Goal: Obtain resource: Obtain resource

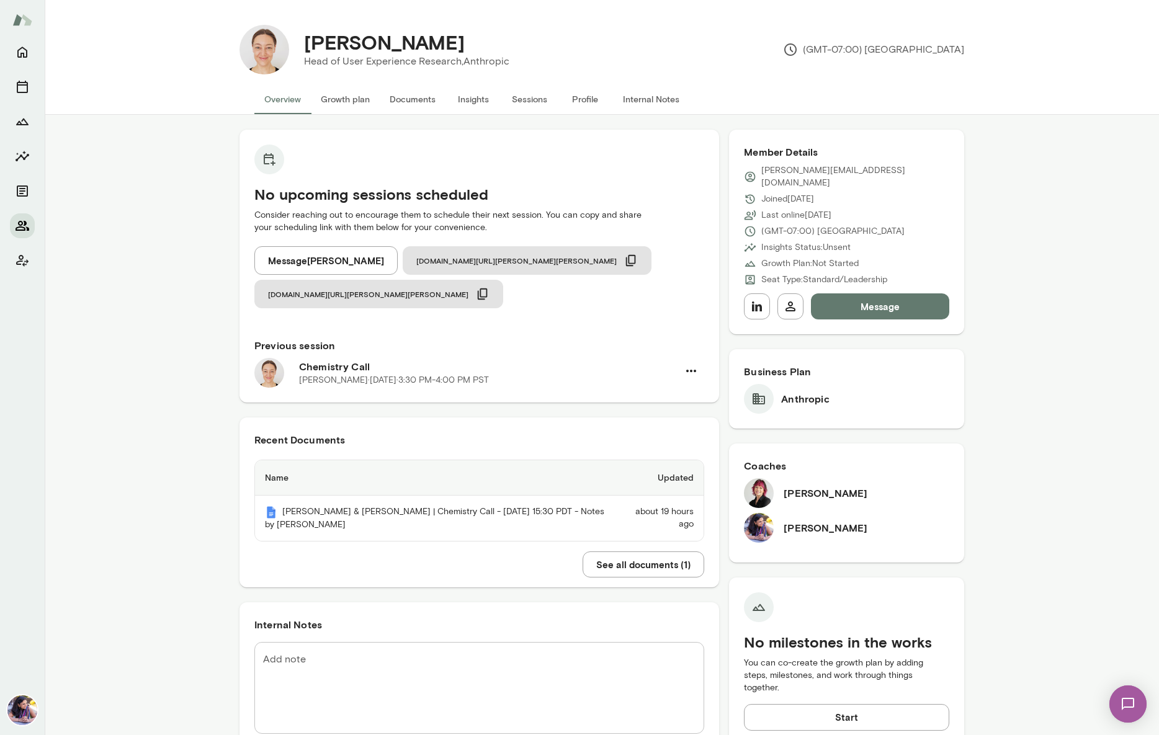
click at [25, 223] on icon "Members" at bounding box center [23, 226] width 14 height 10
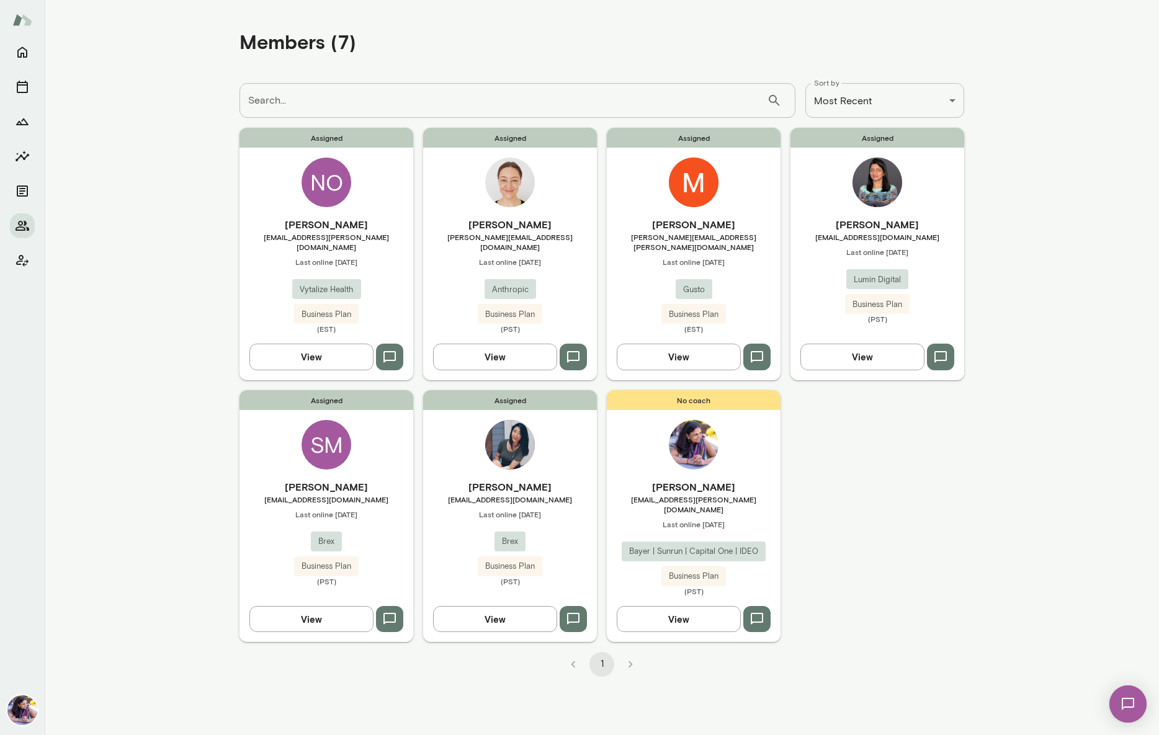
click at [671, 182] on img at bounding box center [694, 183] width 50 height 50
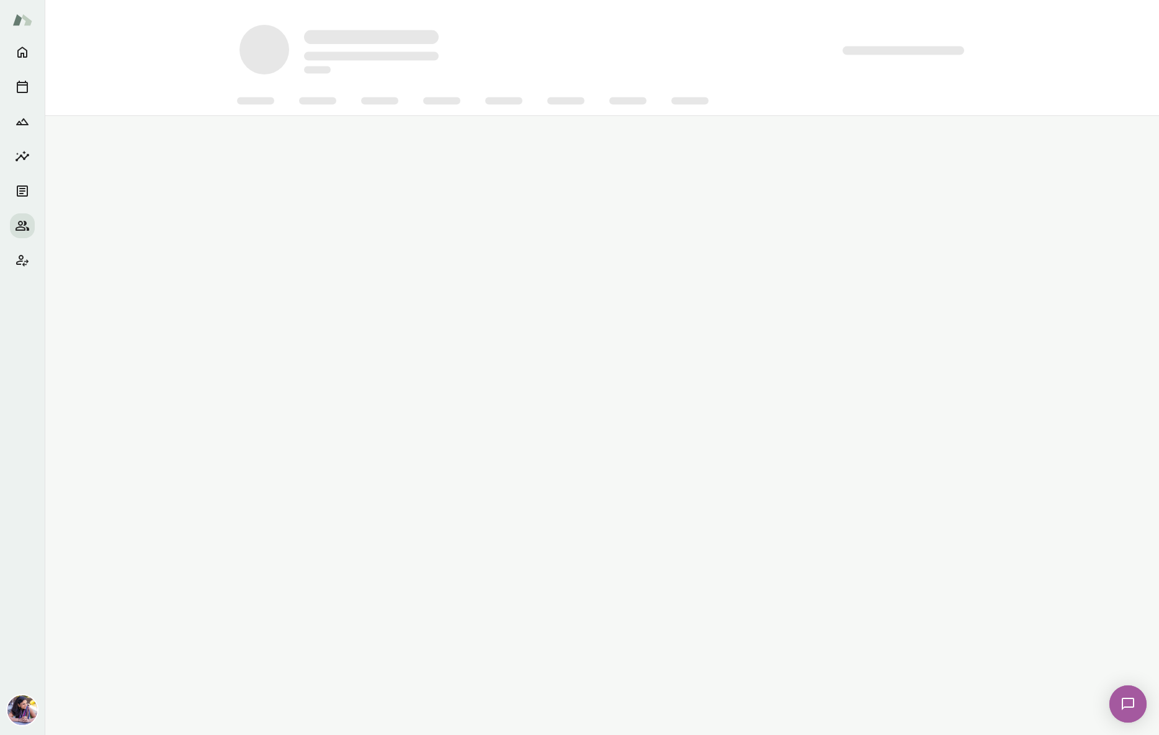
click at [671, 182] on main at bounding box center [602, 367] width 1115 height 735
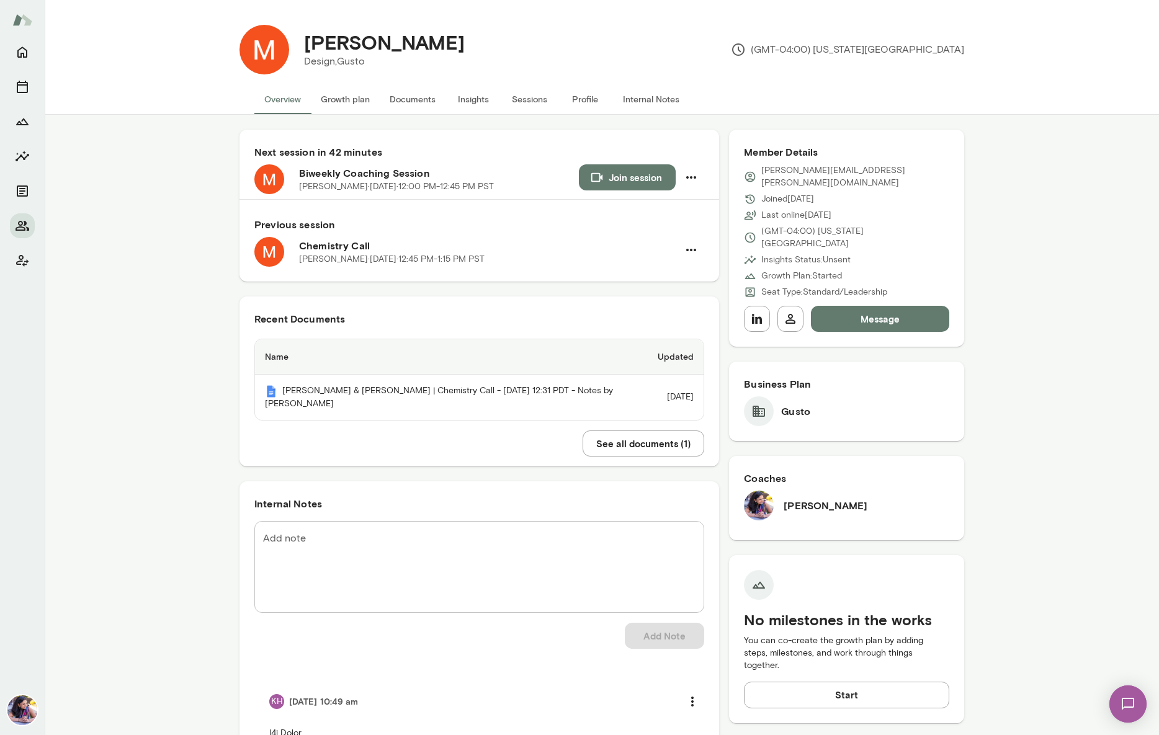
click at [352, 101] on button "Growth plan" at bounding box center [345, 99] width 69 height 30
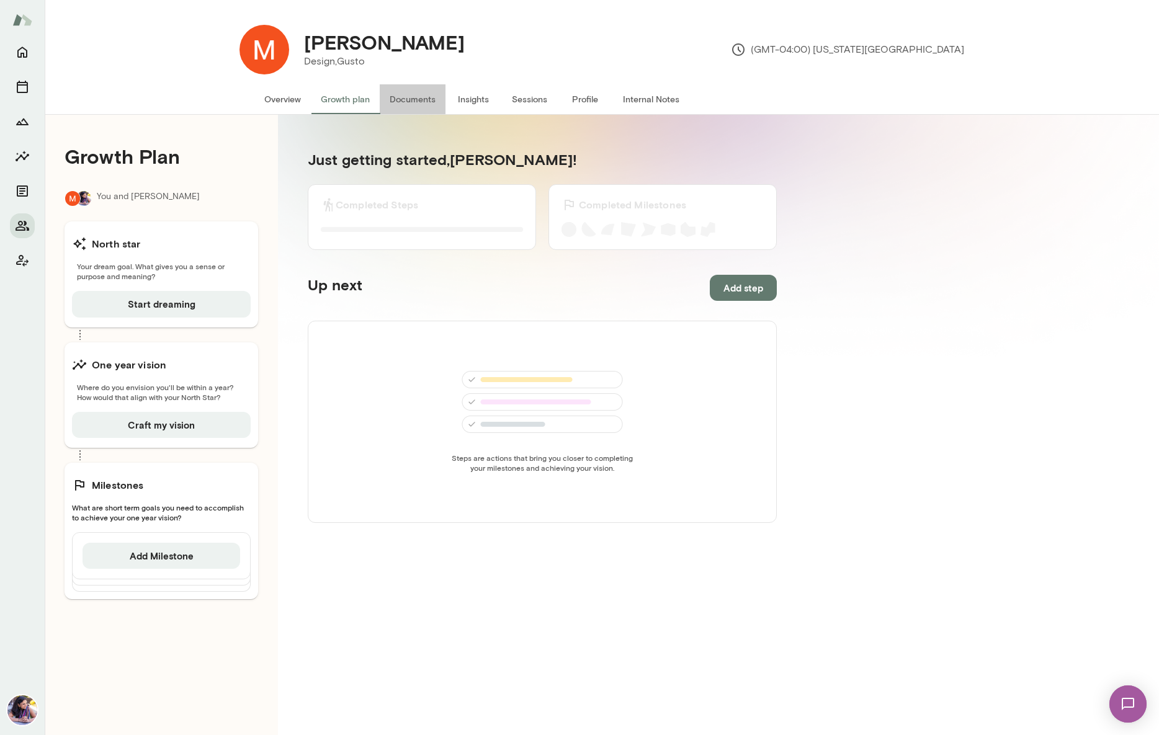
click at [397, 97] on button "Documents" at bounding box center [413, 99] width 66 height 30
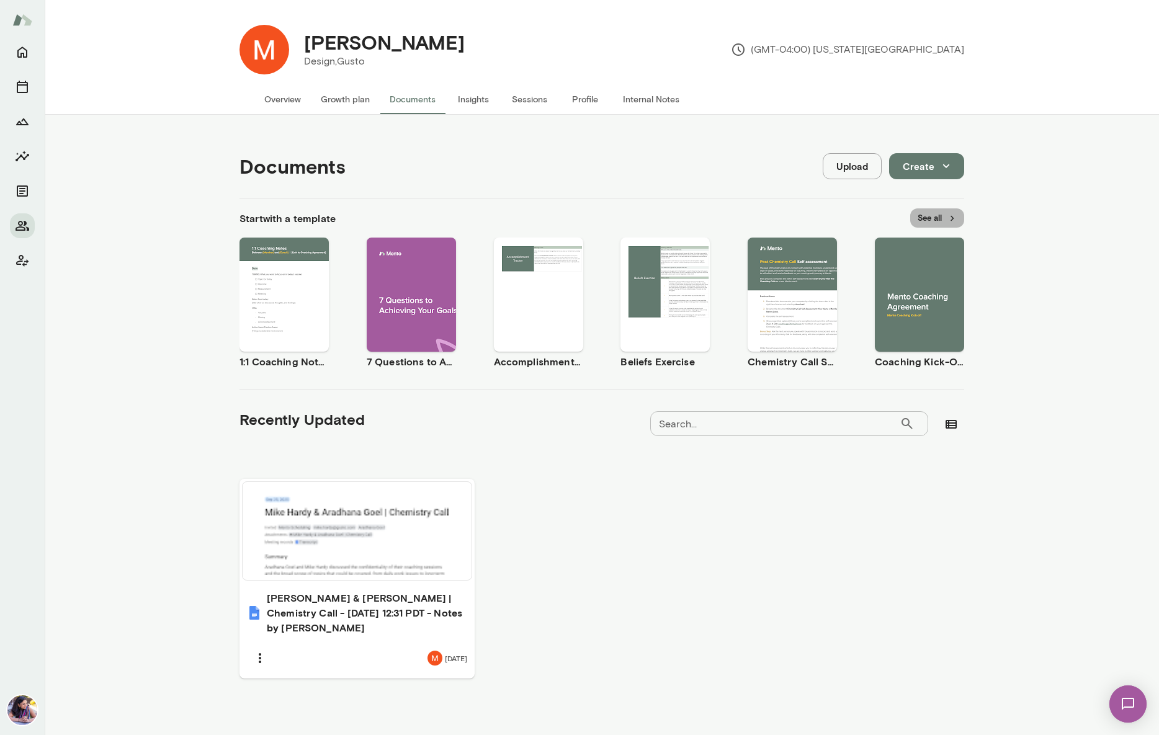
click at [937, 218] on button "See all" at bounding box center [937, 218] width 54 height 19
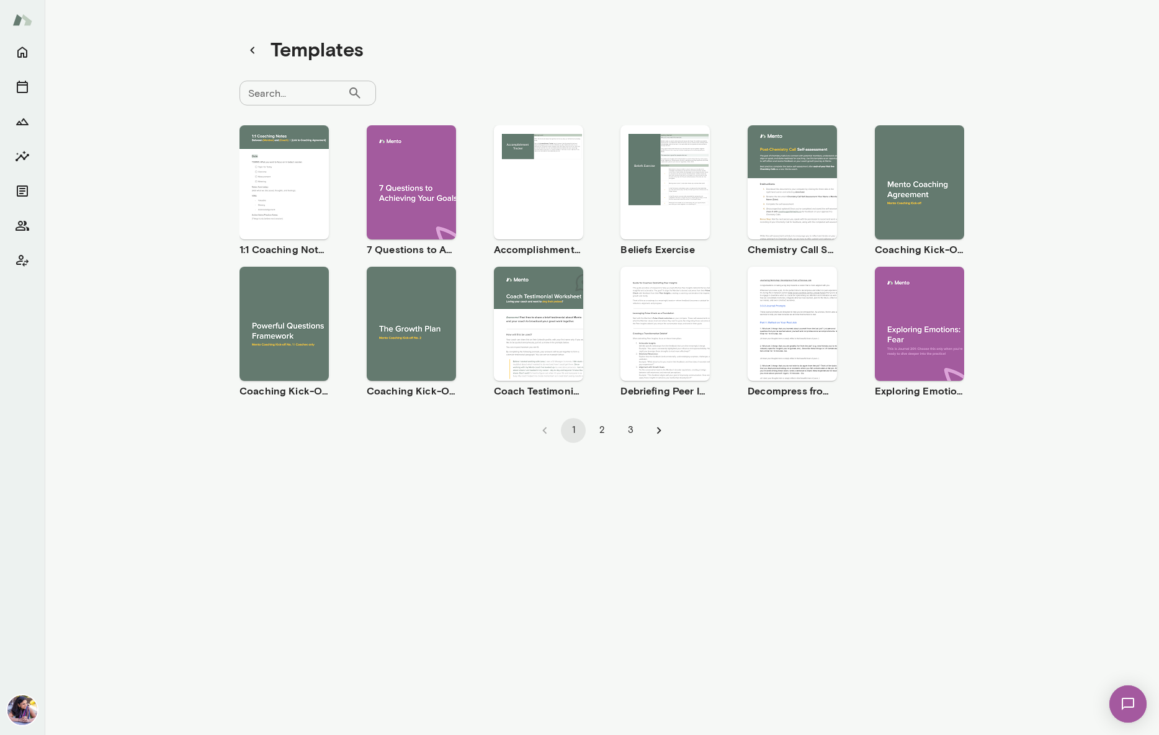
click at [606, 436] on button "2" at bounding box center [602, 430] width 25 height 25
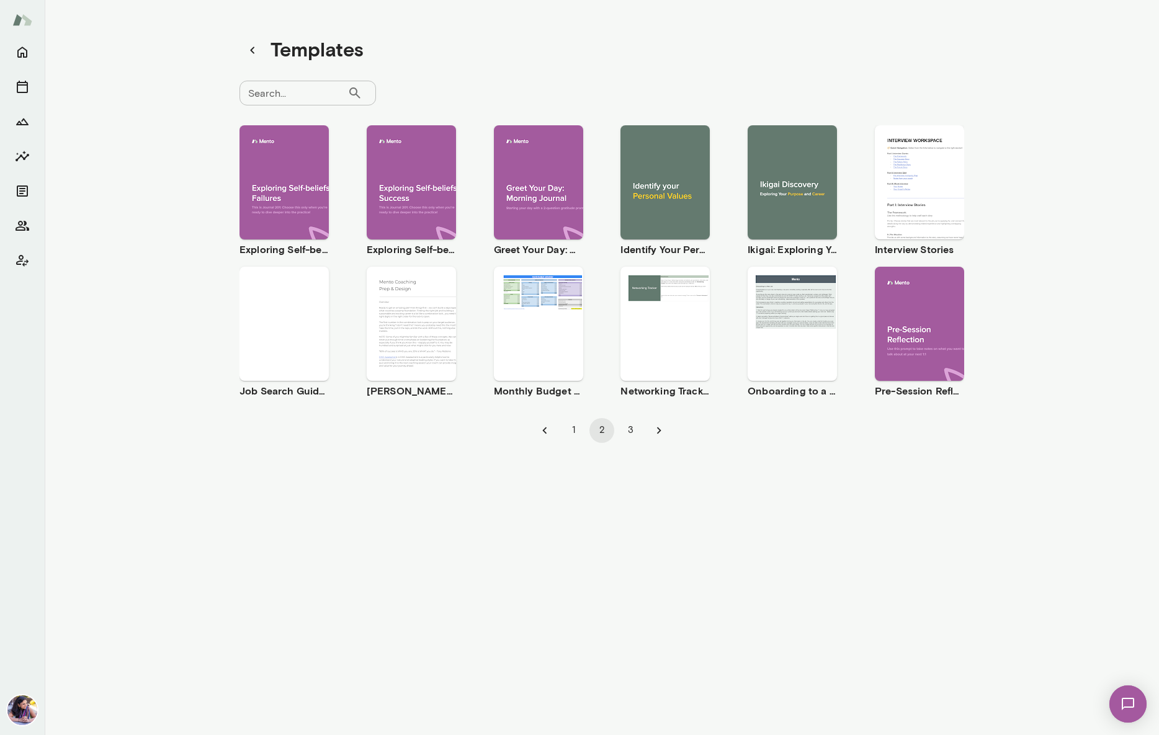
click at [627, 431] on button "3" at bounding box center [630, 430] width 25 height 25
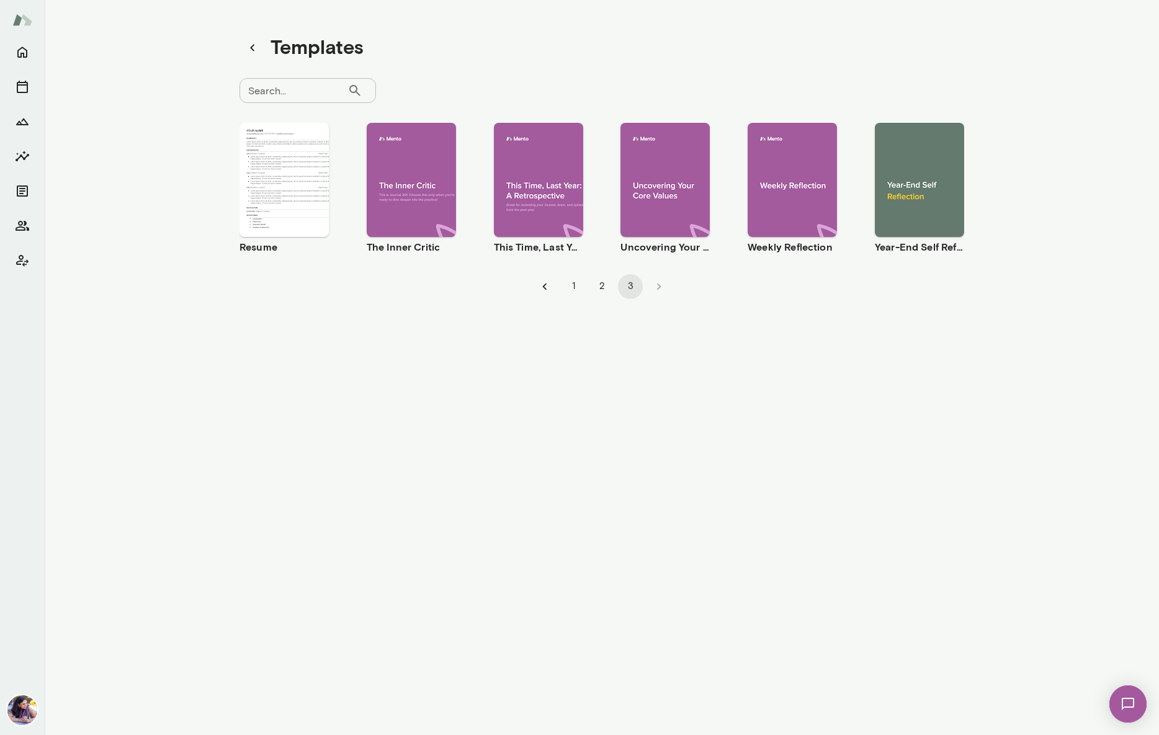
scroll to position [1, 0]
click at [571, 290] on button "1" at bounding box center [573, 288] width 25 height 25
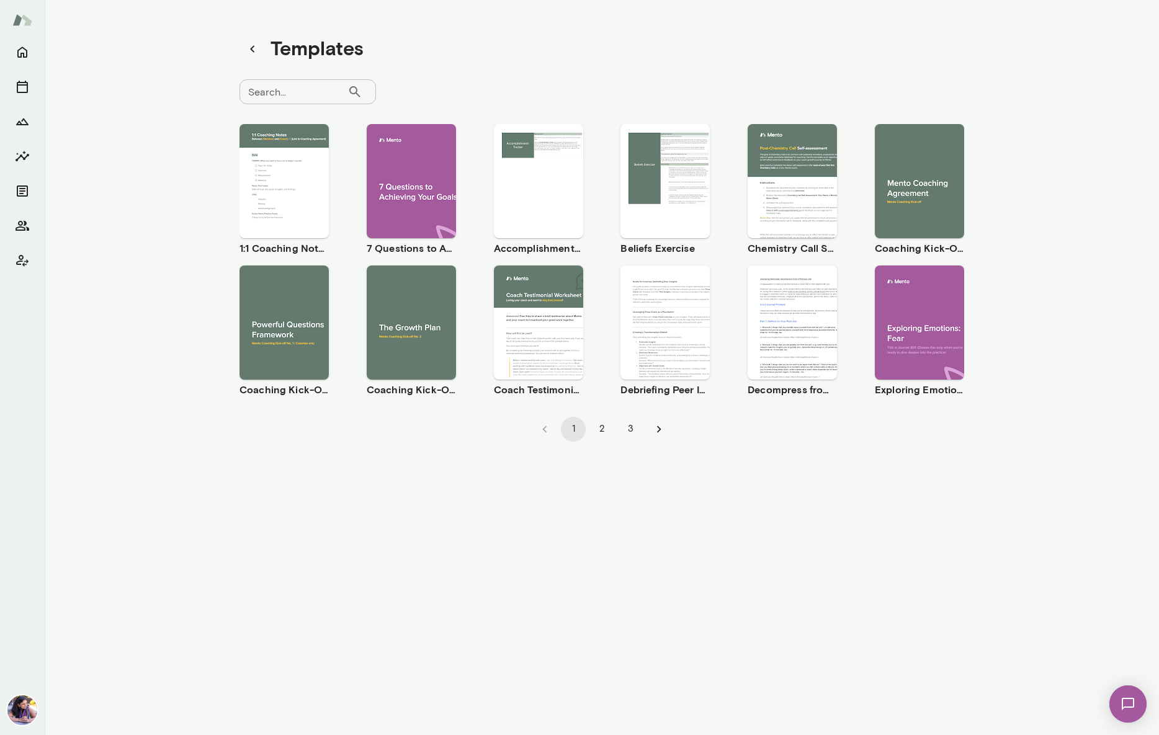
click at [410, 313] on span "Use template" at bounding box center [418, 312] width 45 height 10
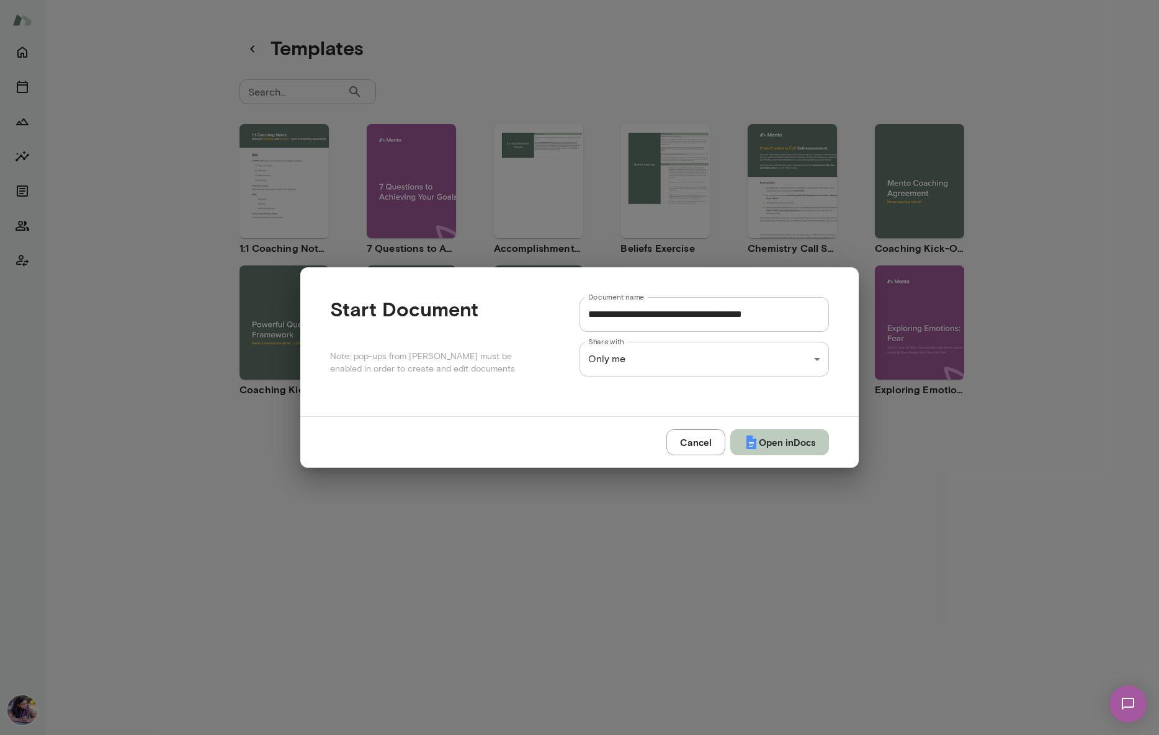
click at [789, 443] on button "Open in Docs" at bounding box center [779, 442] width 99 height 26
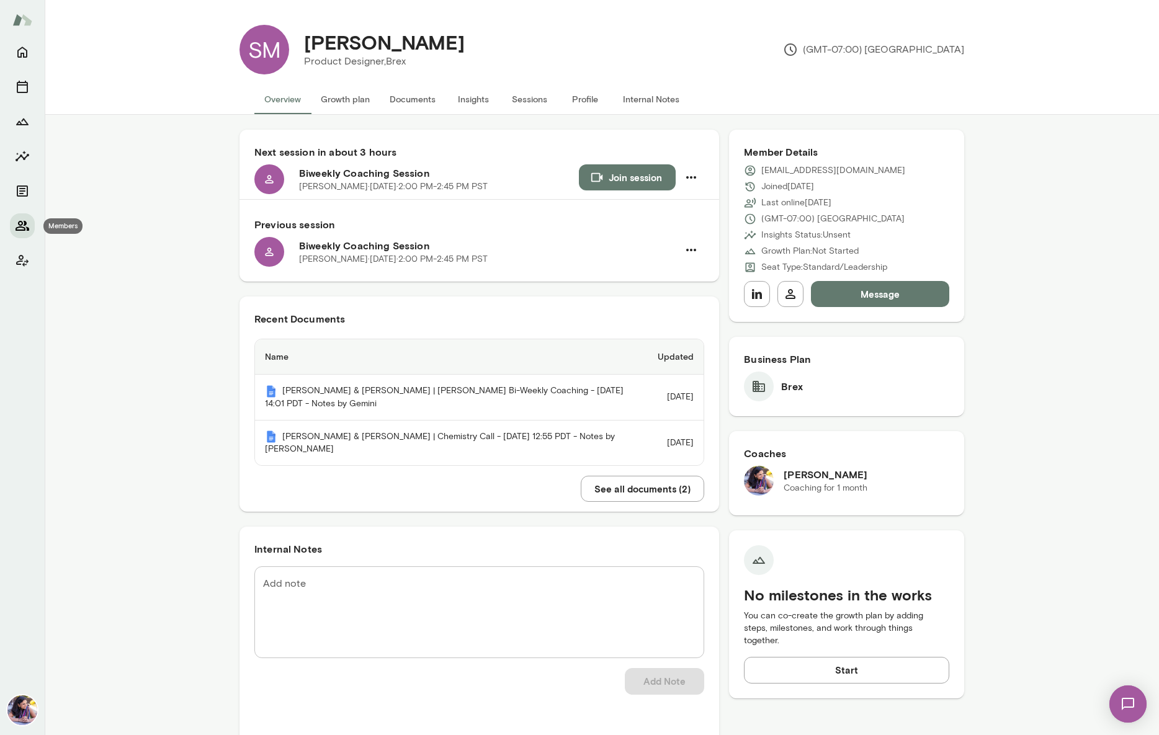
click at [21, 225] on icon "Members" at bounding box center [23, 226] width 14 height 10
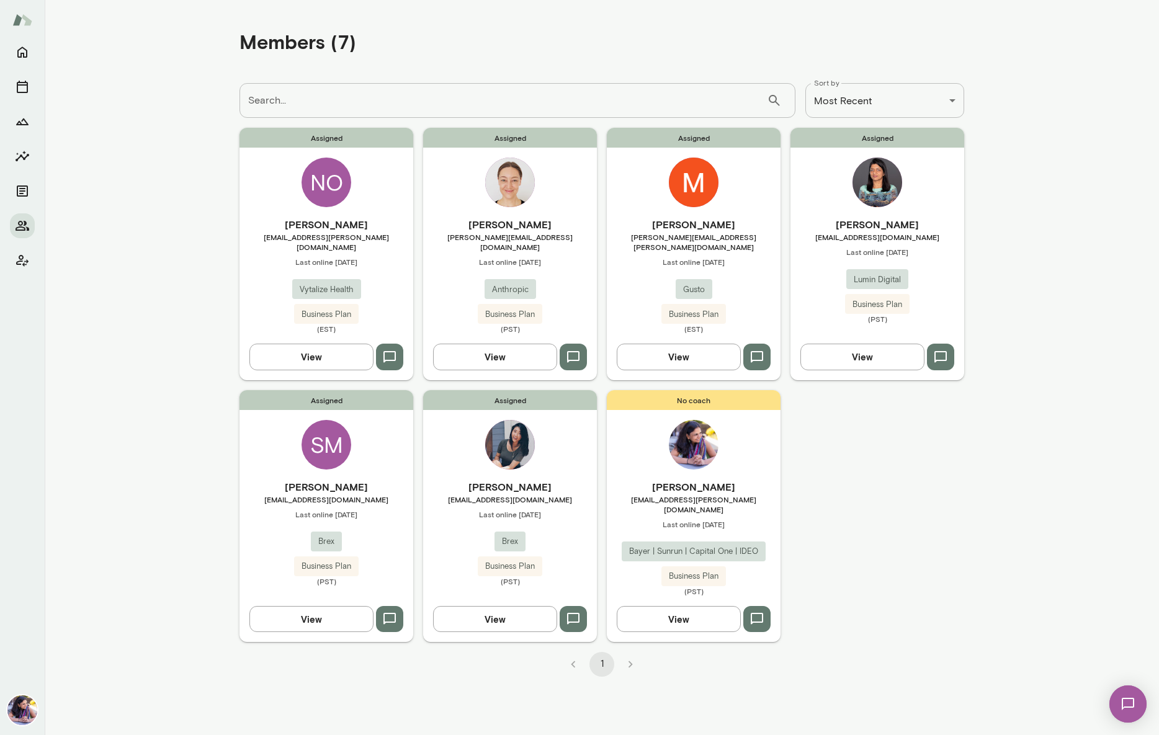
click at [677, 189] on img at bounding box center [694, 183] width 50 height 50
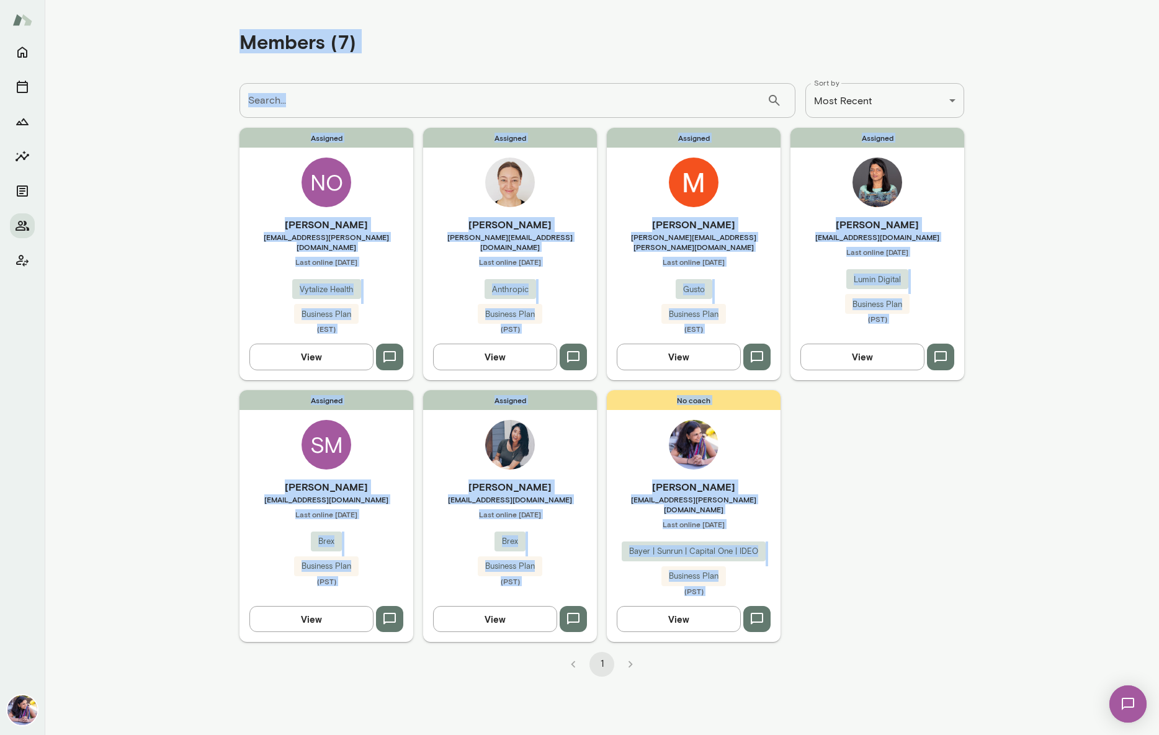
click at [677, 189] on main "**********" at bounding box center [602, 367] width 1115 height 735
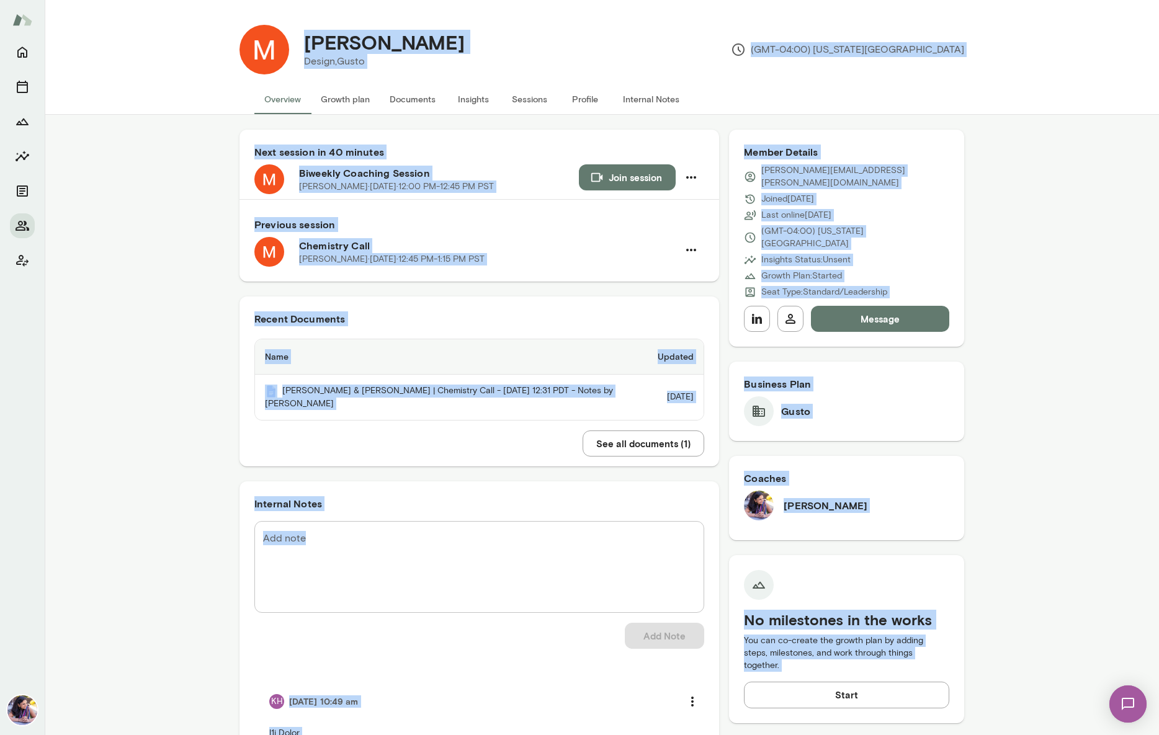
click at [725, 26] on div "Mike Hardy Design, Gusto (GMT-04:00) New York City" at bounding box center [626, 50] width 675 height 50
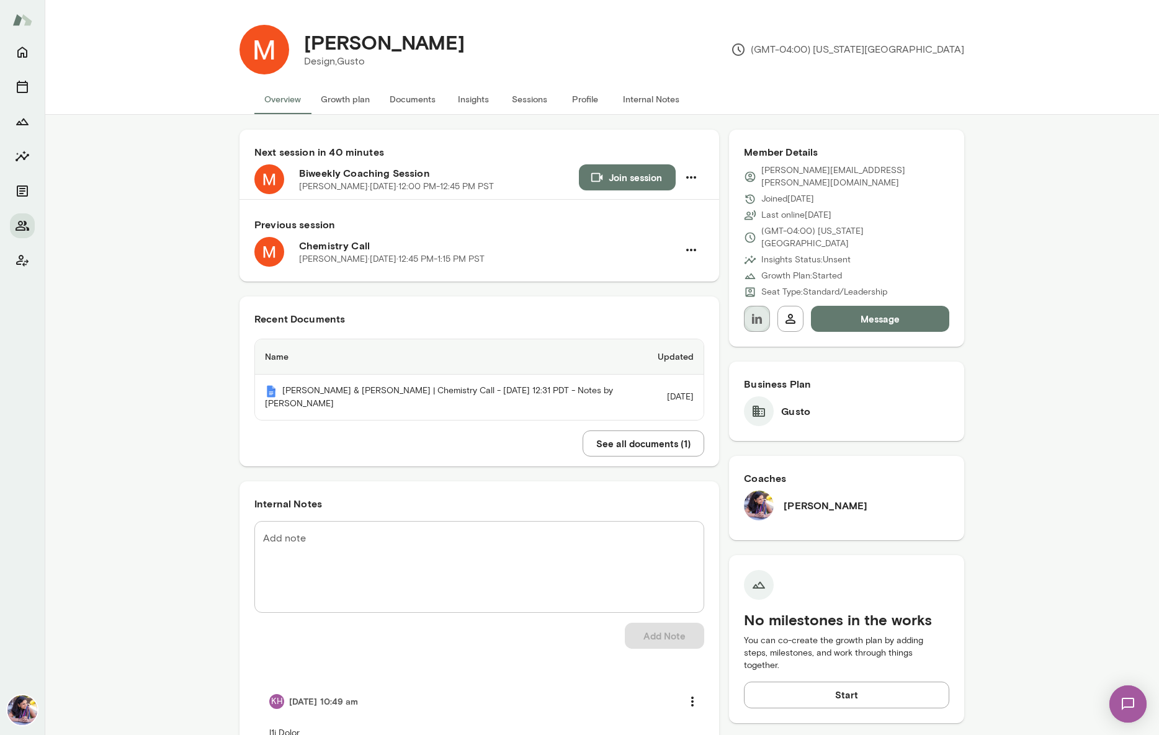
click at [753, 314] on icon "button" at bounding box center [757, 319] width 10 height 10
click at [402, 99] on button "Documents" at bounding box center [413, 99] width 66 height 30
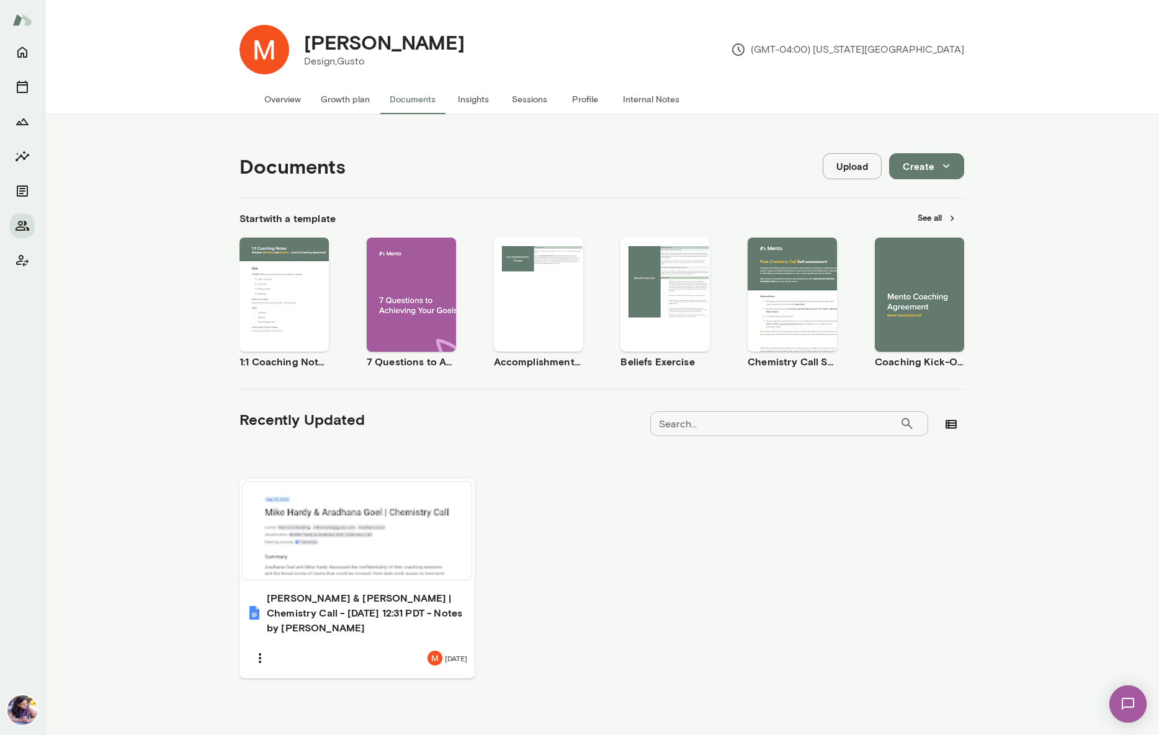
click at [920, 267] on div "Use template Preview" at bounding box center [919, 295] width 89 height 114
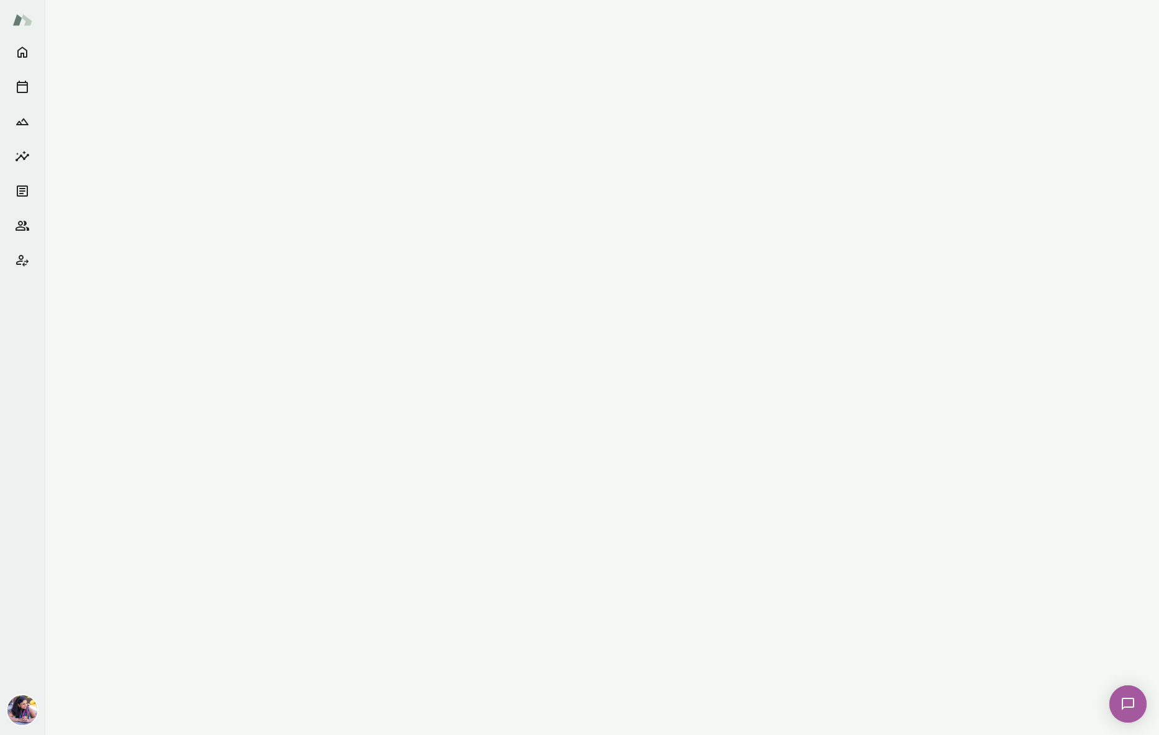
click at [920, 267] on main at bounding box center [602, 367] width 1115 height 735
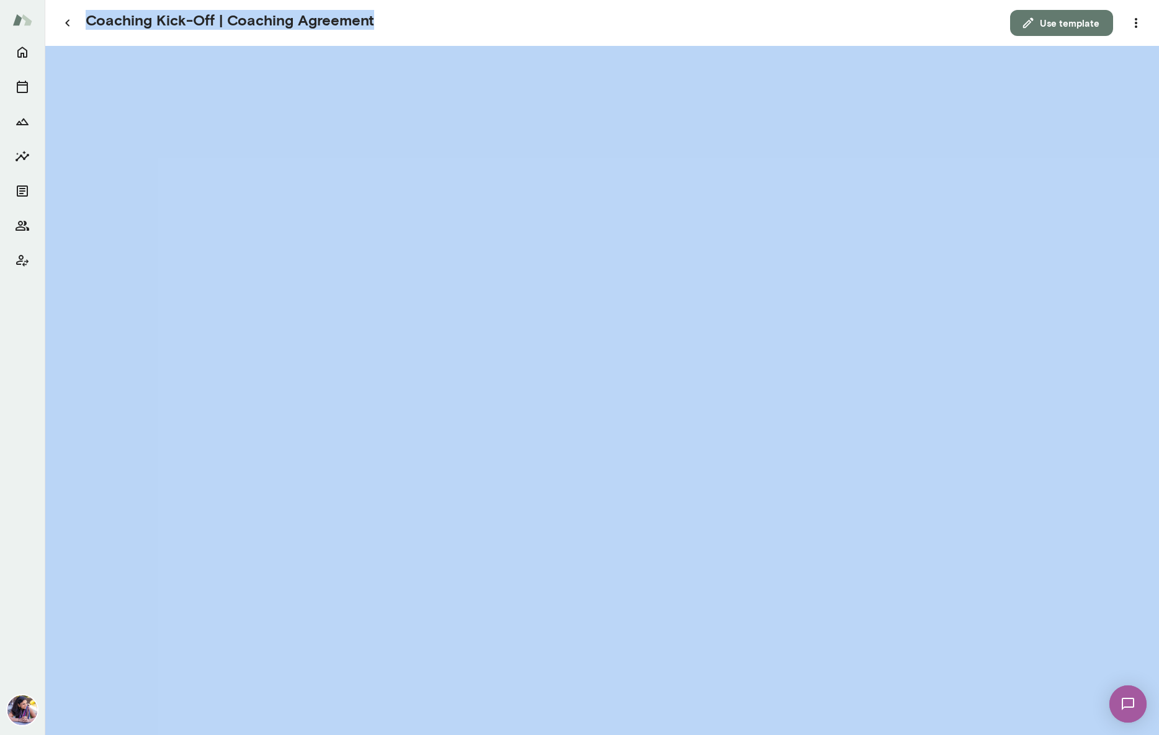
click at [1035, 26] on icon "button" at bounding box center [1029, 23] width 14 height 14
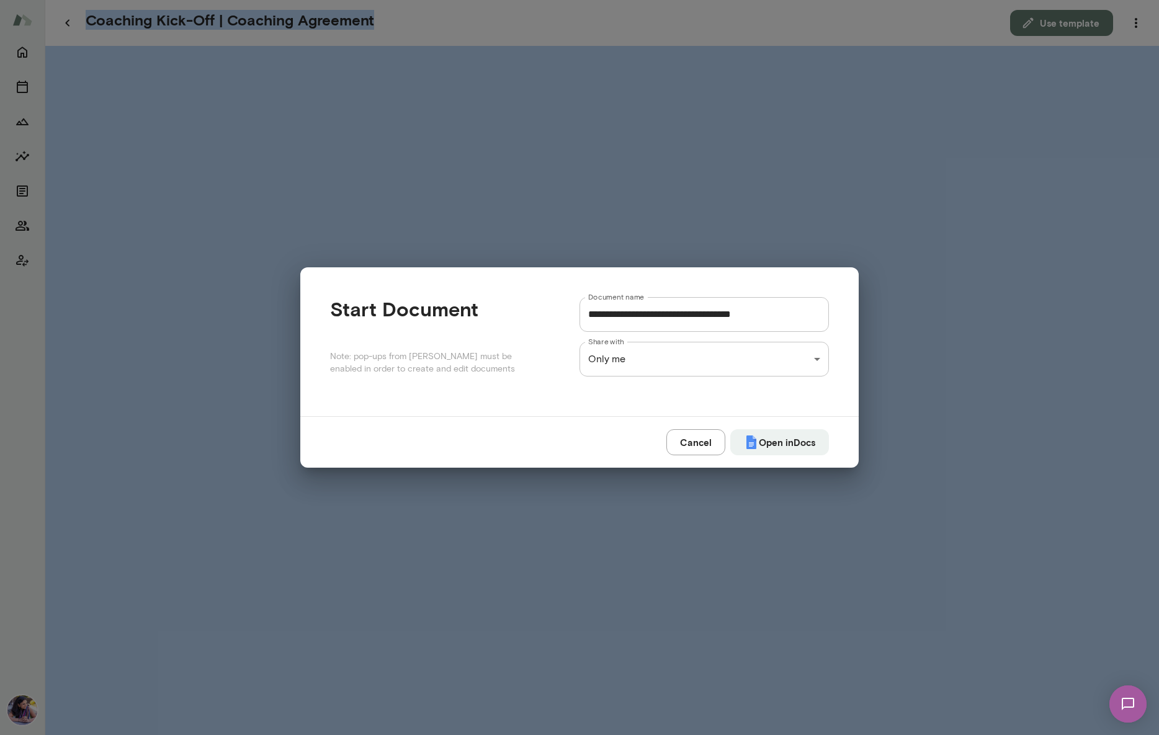
click at [770, 442] on button "Open in Docs" at bounding box center [779, 442] width 99 height 26
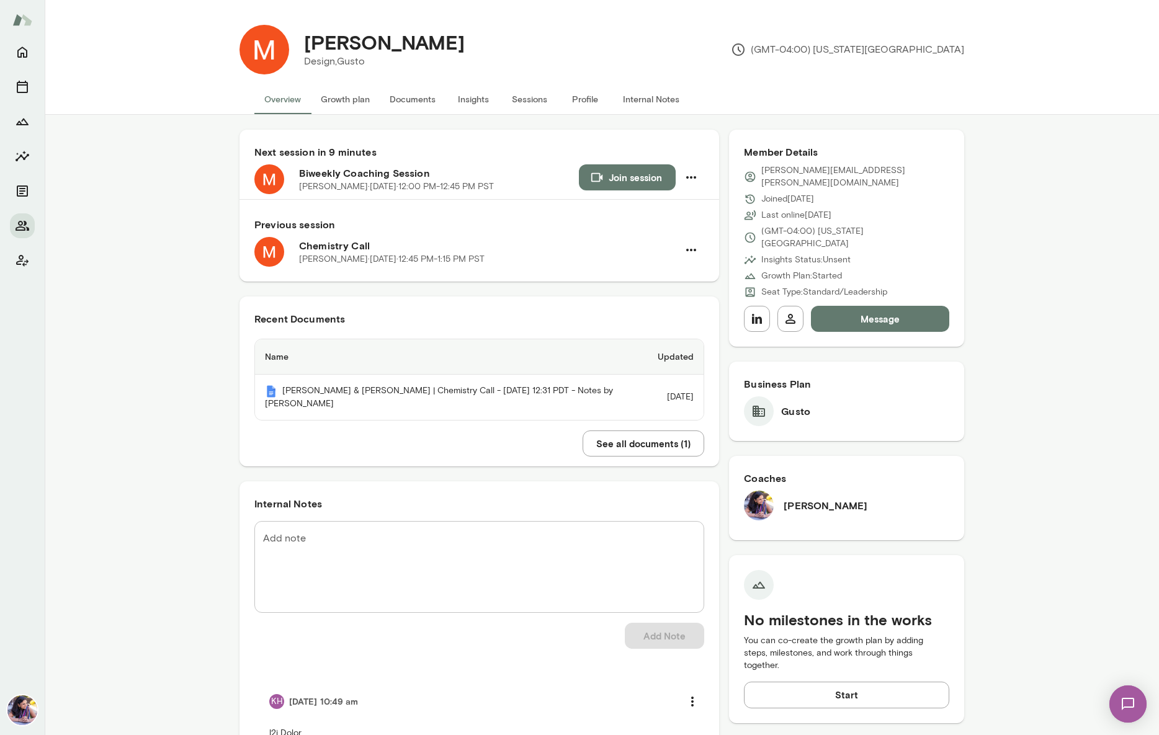
click at [419, 91] on button "Documents" at bounding box center [413, 99] width 66 height 30
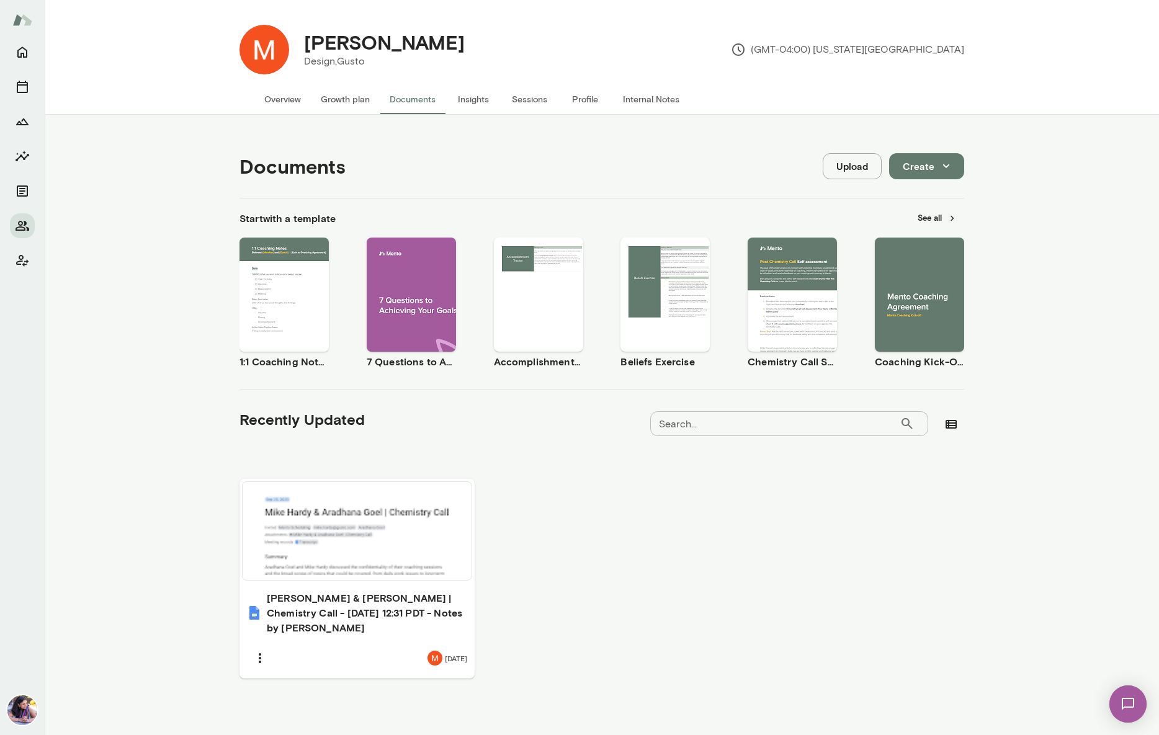
click at [285, 254] on div "Use template Preview" at bounding box center [284, 295] width 89 height 114
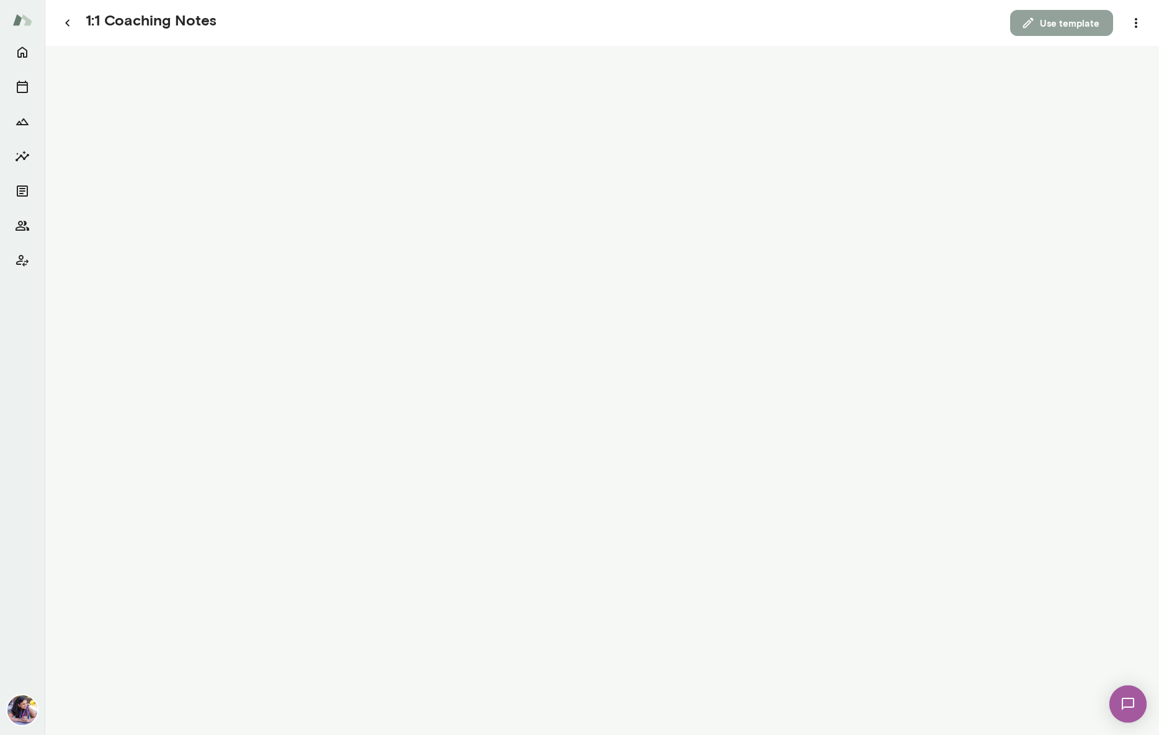
click at [1056, 26] on button "Use template" at bounding box center [1061, 23] width 103 height 26
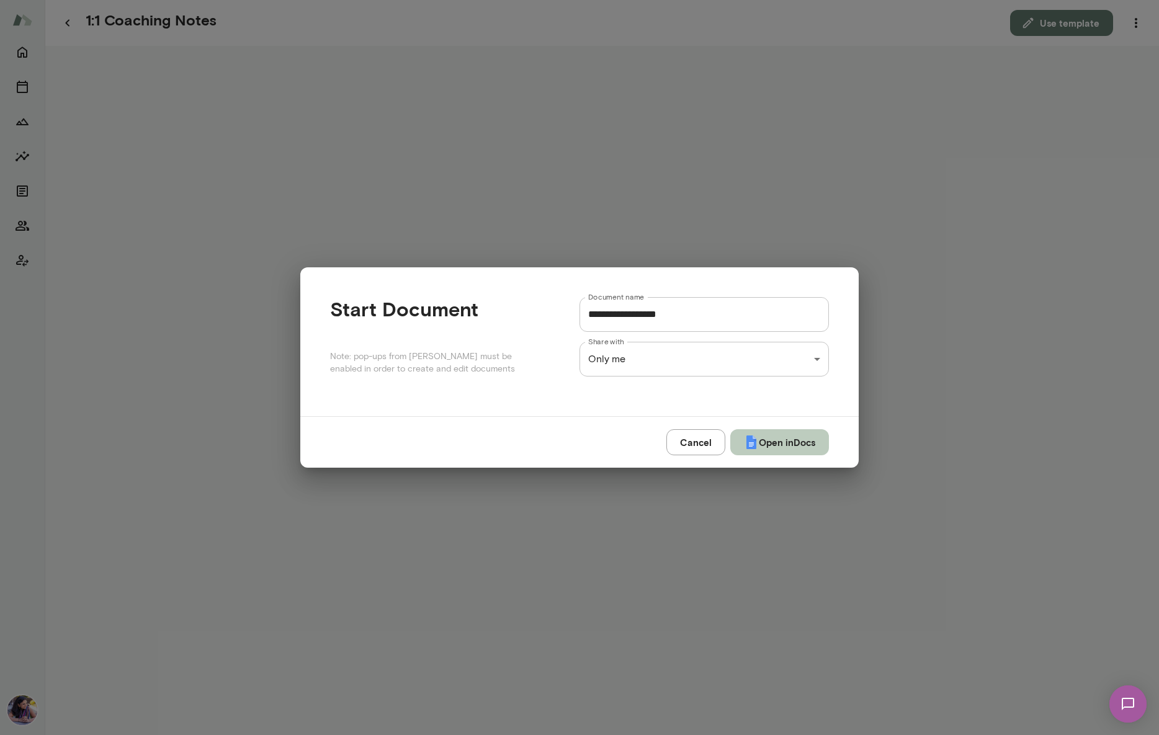
click at [760, 444] on button "Open in Docs" at bounding box center [779, 442] width 99 height 26
